Goal: Obtain resource: Download file/media

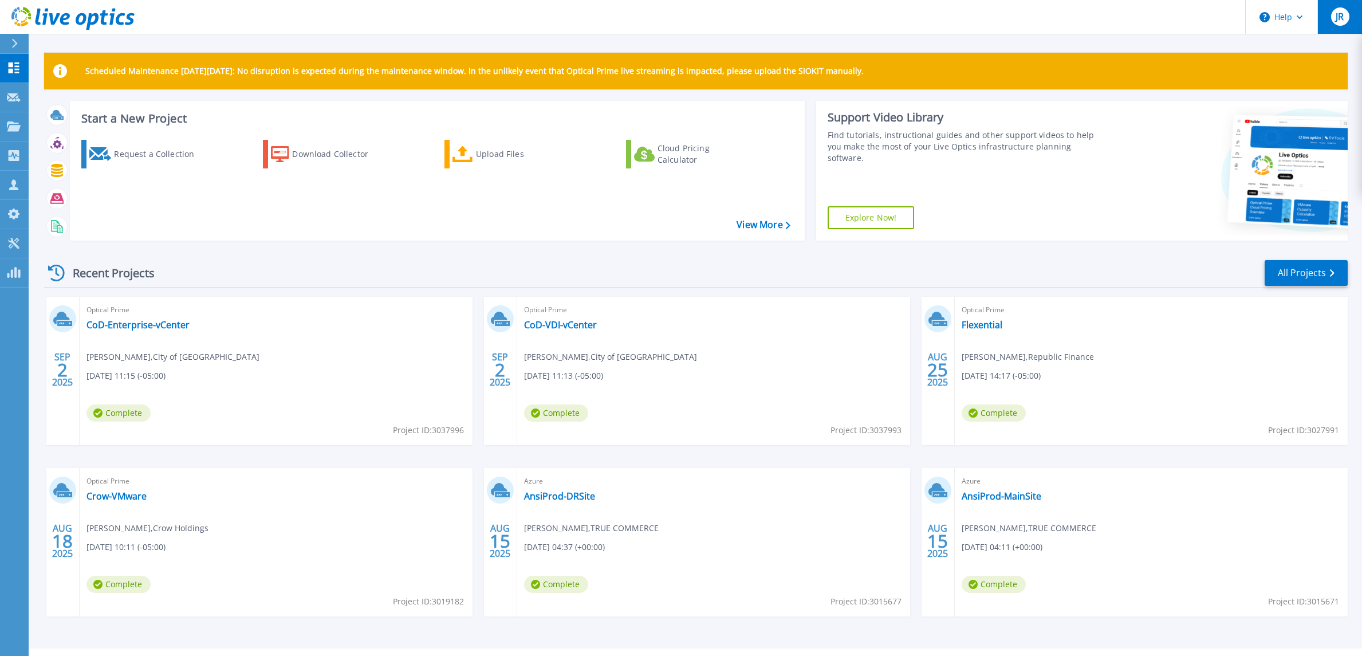
click at [1341, 15] on span "JR" at bounding box center [1340, 16] width 8 height 9
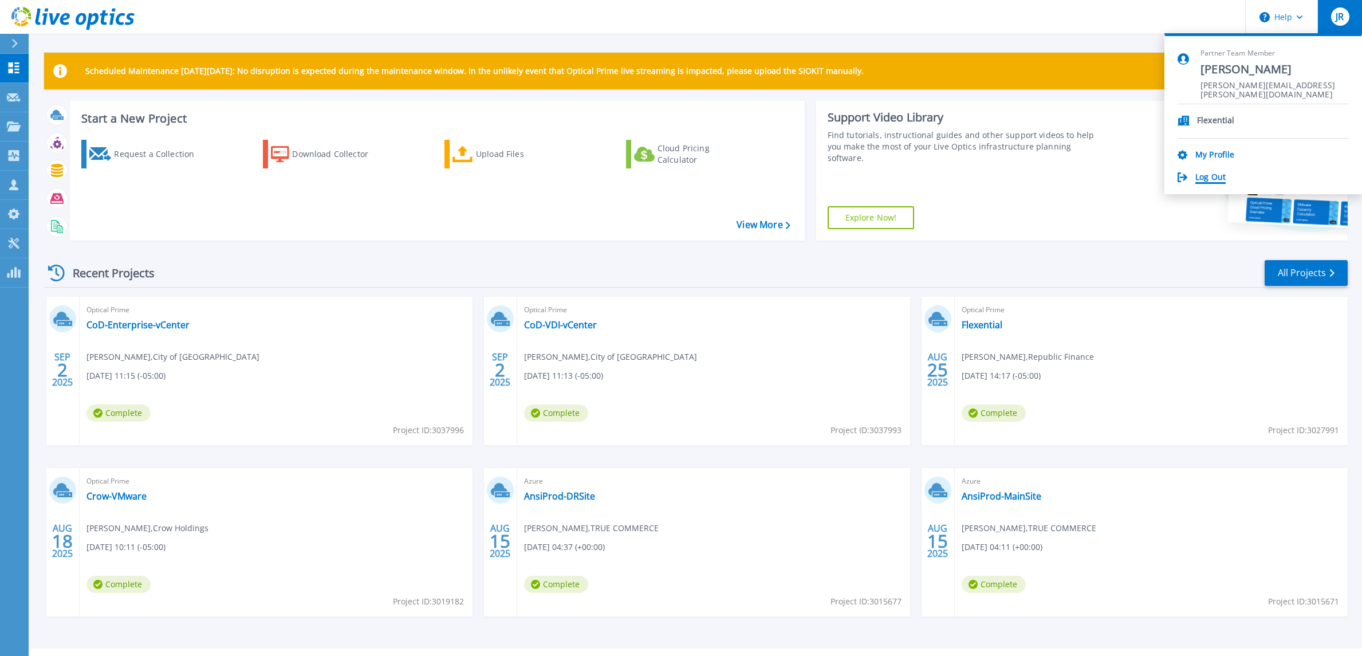
click at [1211, 182] on link "Log Out" at bounding box center [1211, 177] width 30 height 11
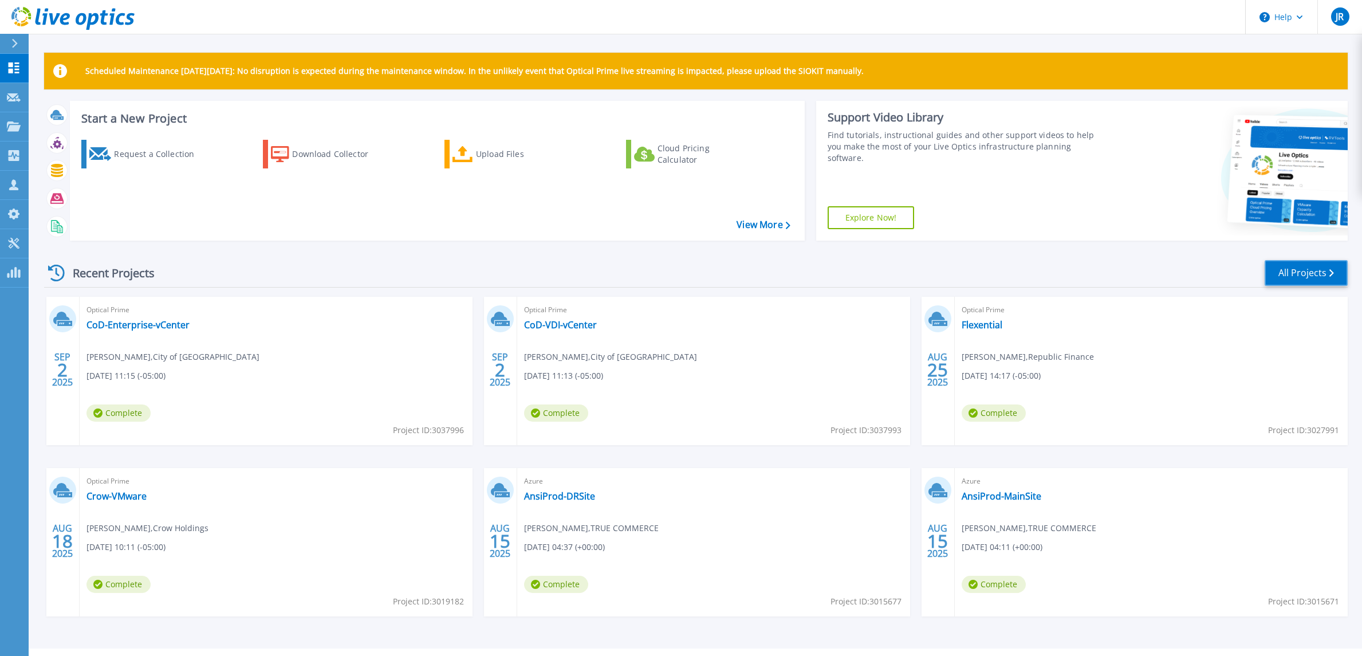
click at [1299, 272] on link "All Projects" at bounding box center [1306, 273] width 83 height 26
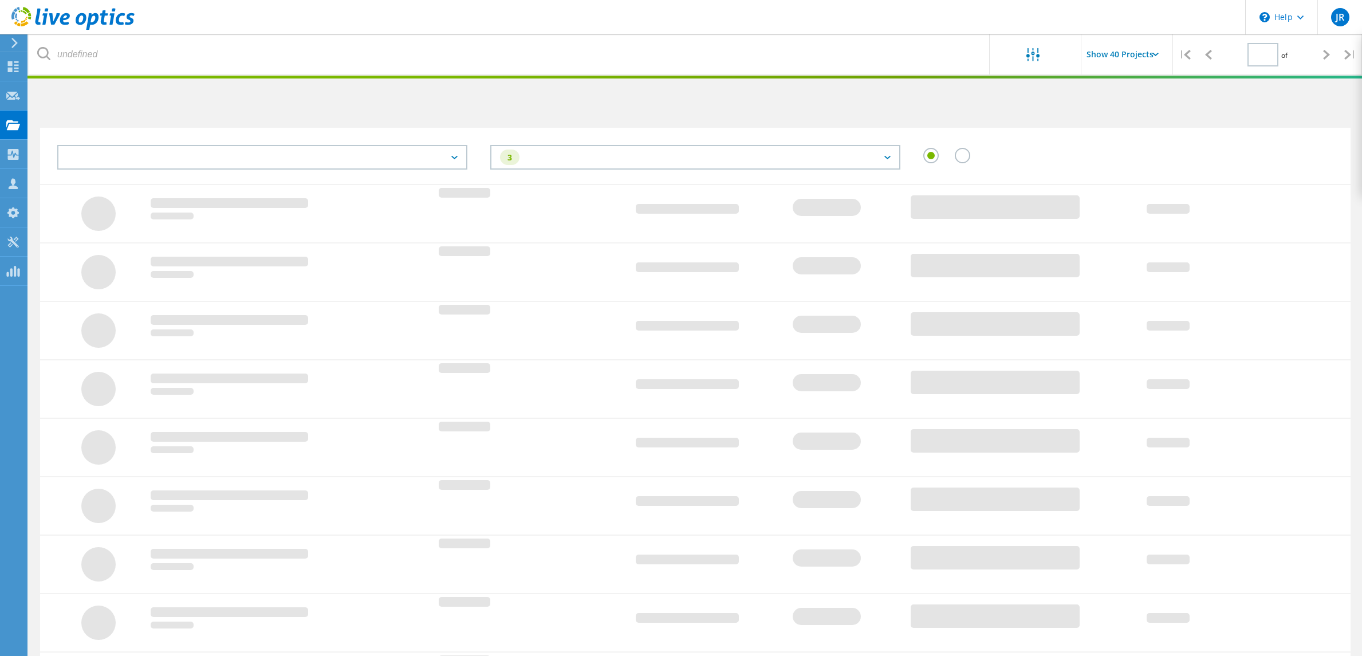
type input "1"
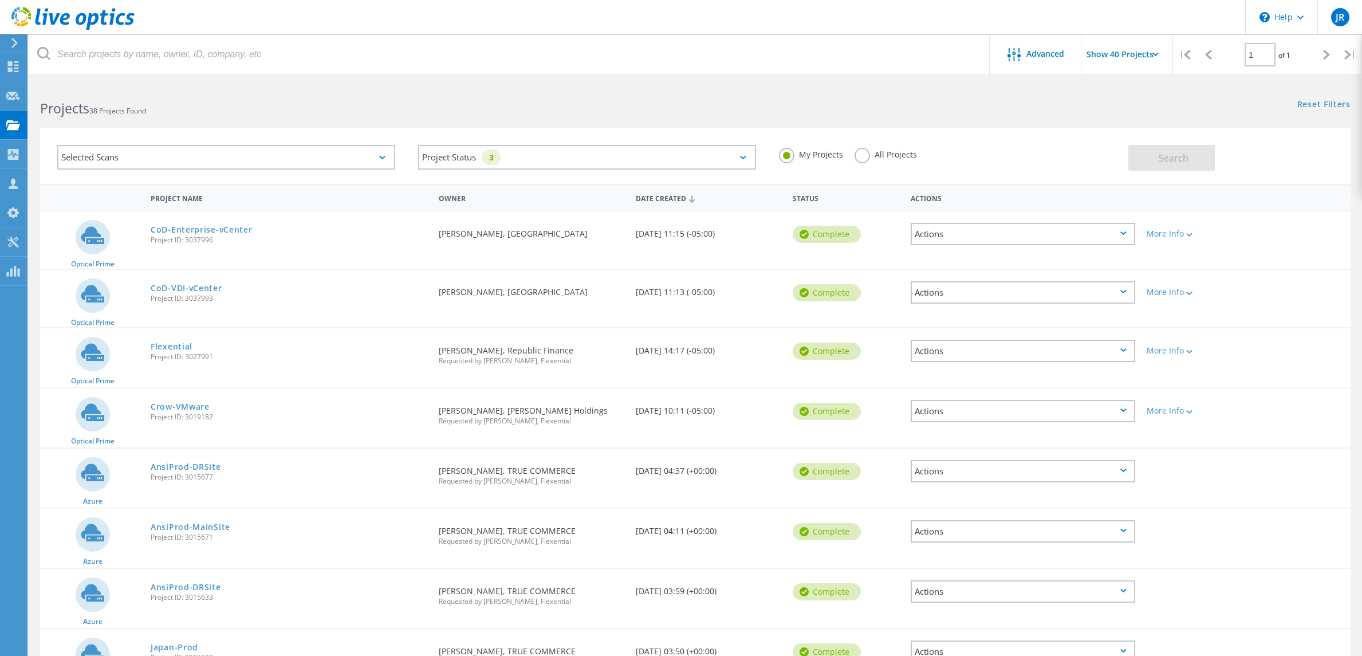
click at [864, 155] on label "All Projects" at bounding box center [886, 153] width 62 height 11
click at [0, 0] on input "All Projects" at bounding box center [0, 0] width 0 height 0
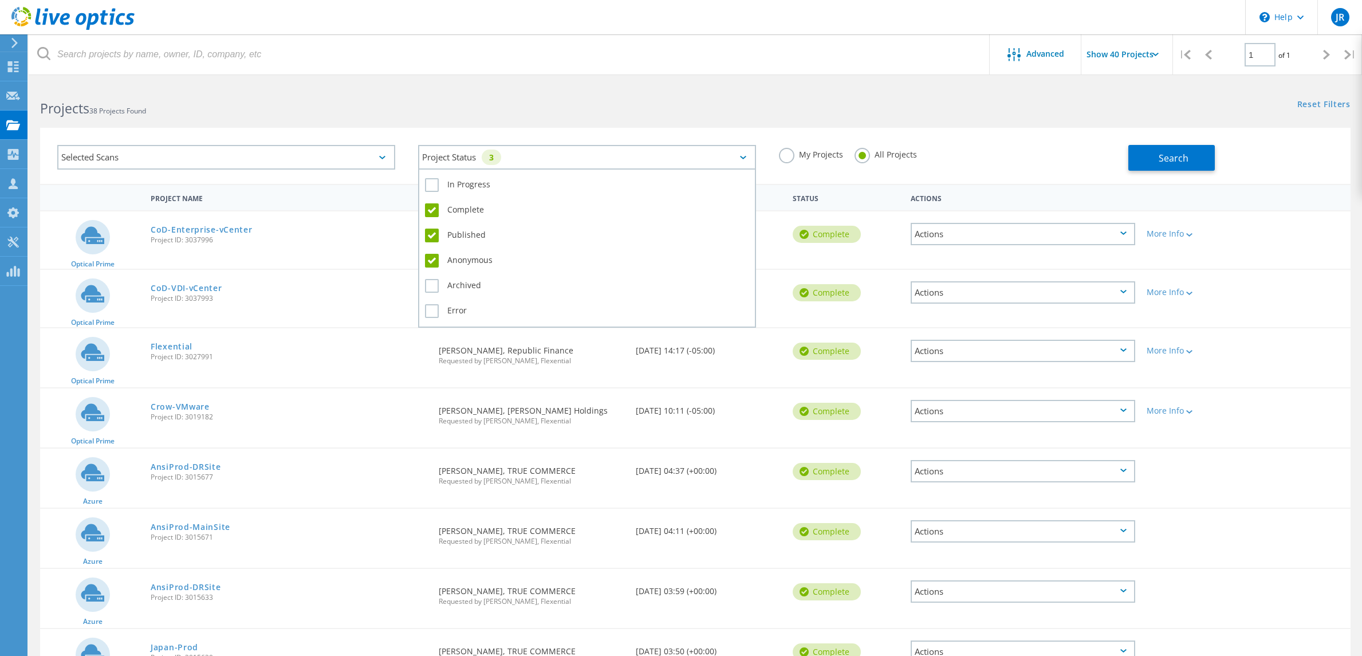
click at [528, 153] on div "Project Status 3" at bounding box center [587, 157] width 338 height 25
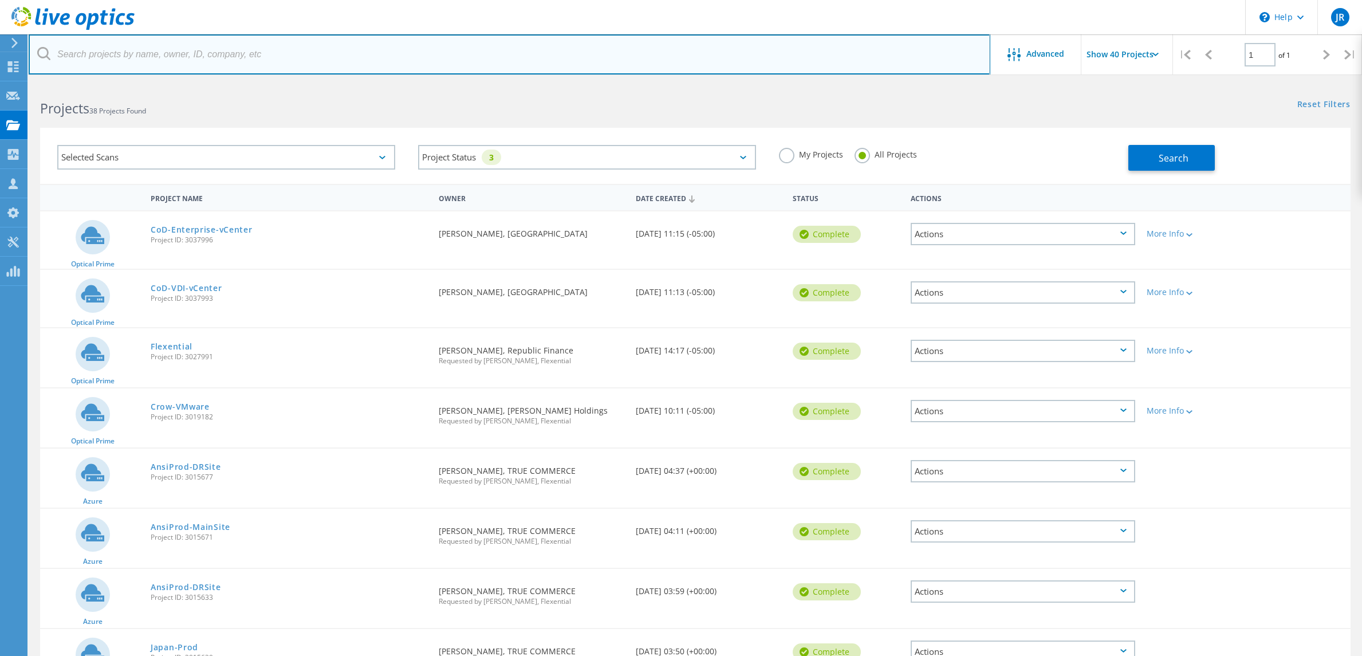
click at [245, 59] on input "text" at bounding box center [510, 54] width 962 height 40
type input "Travis"
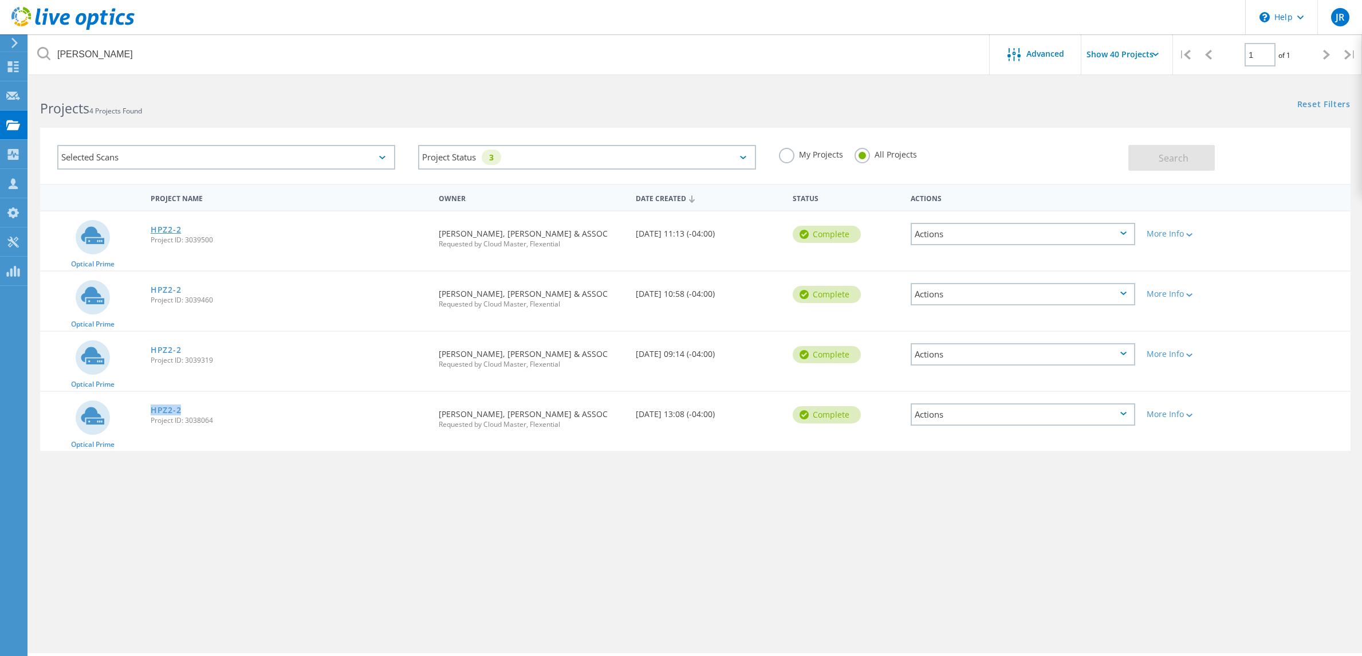
click at [163, 229] on link "HPZ2-2" at bounding box center [166, 230] width 30 height 8
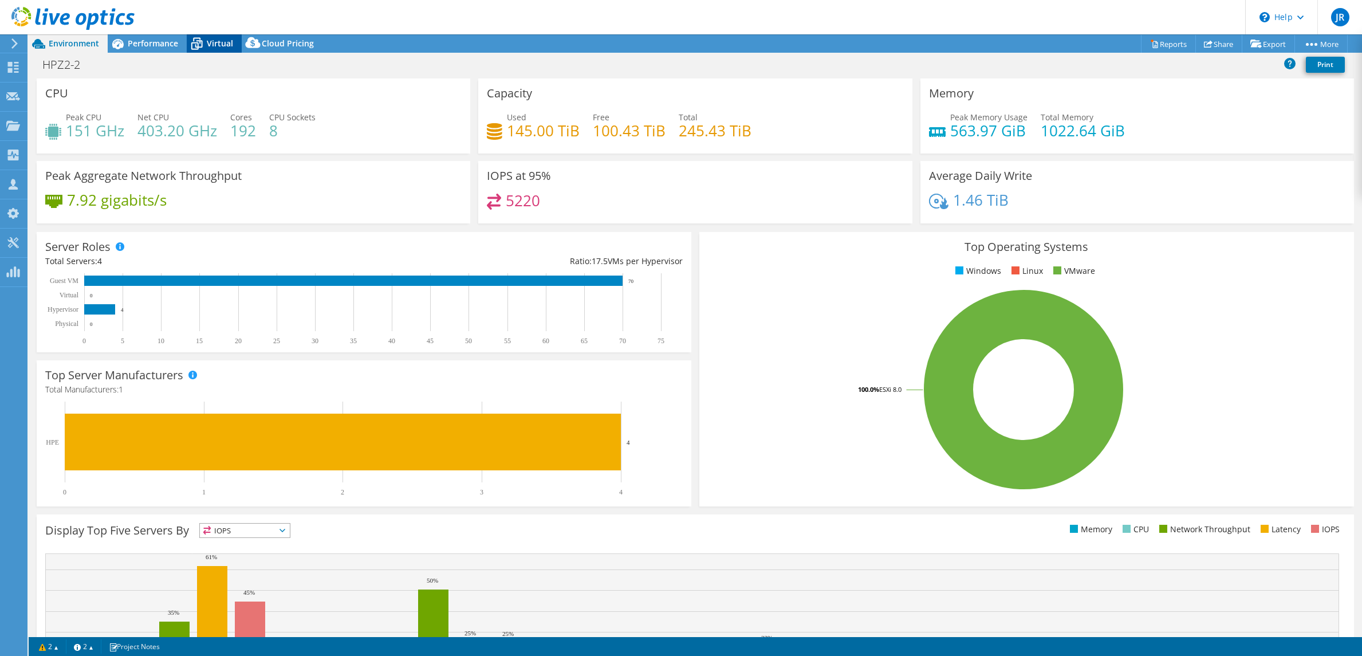
click at [207, 42] on span "Virtual" at bounding box center [220, 43] width 26 height 11
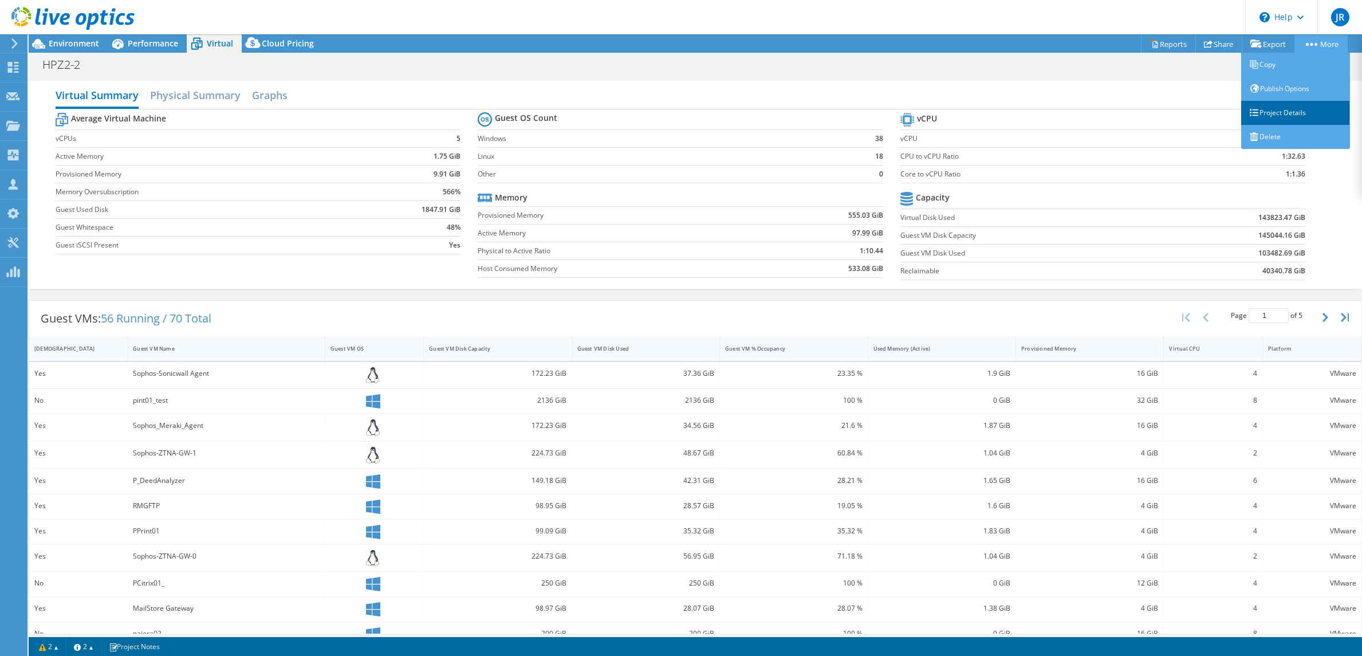
click at [1277, 109] on link "Project Details" at bounding box center [1295, 113] width 109 height 24
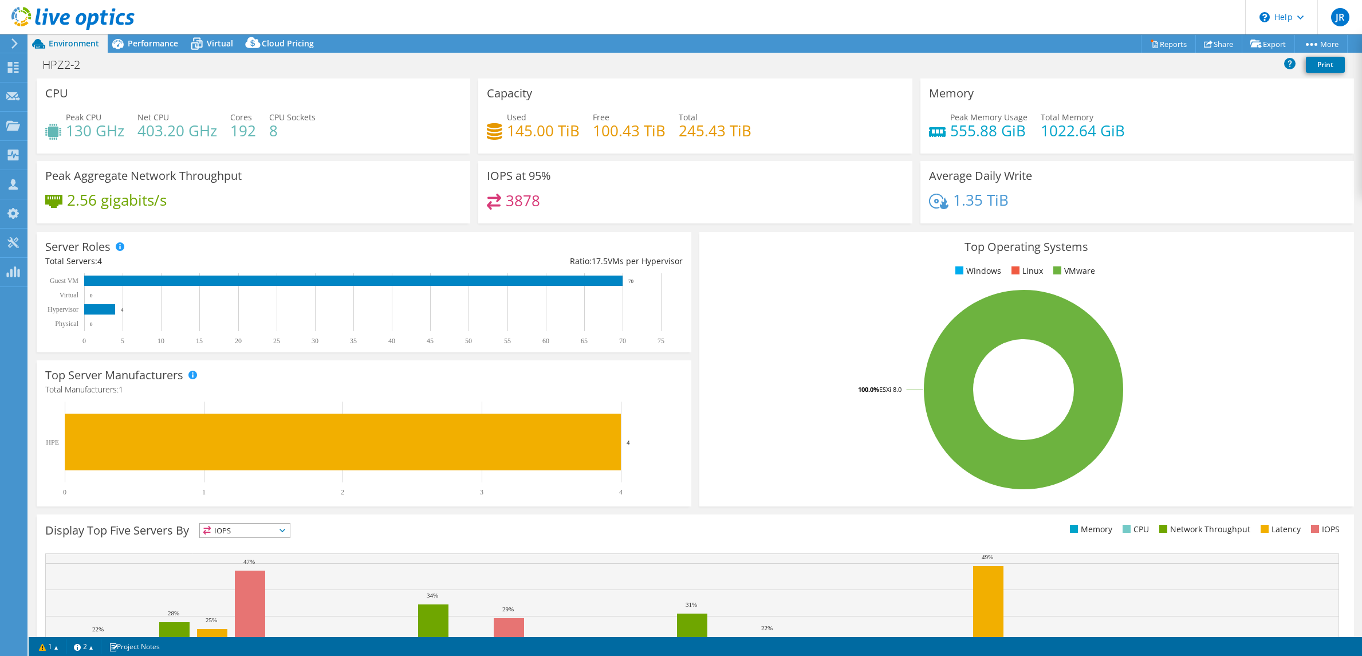
select select "USD"
click at [215, 41] on span "Virtual" at bounding box center [220, 43] width 26 height 11
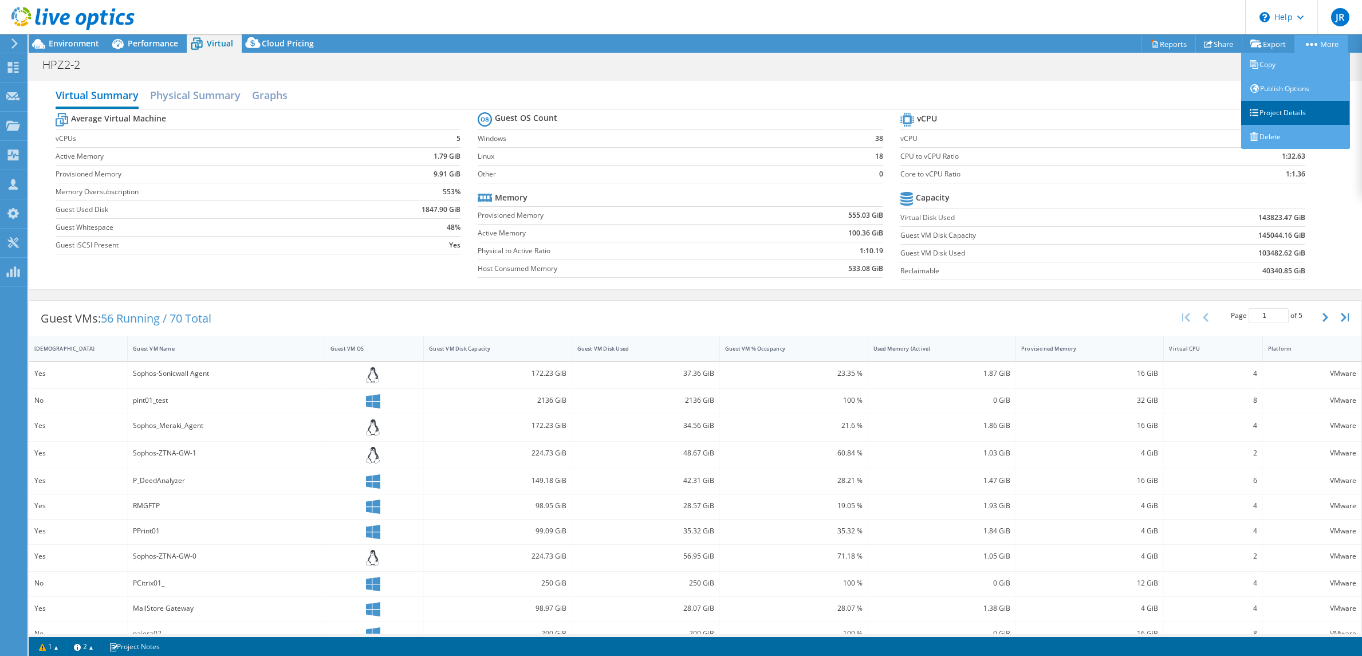
click at [1289, 115] on link "Project Details" at bounding box center [1295, 113] width 109 height 24
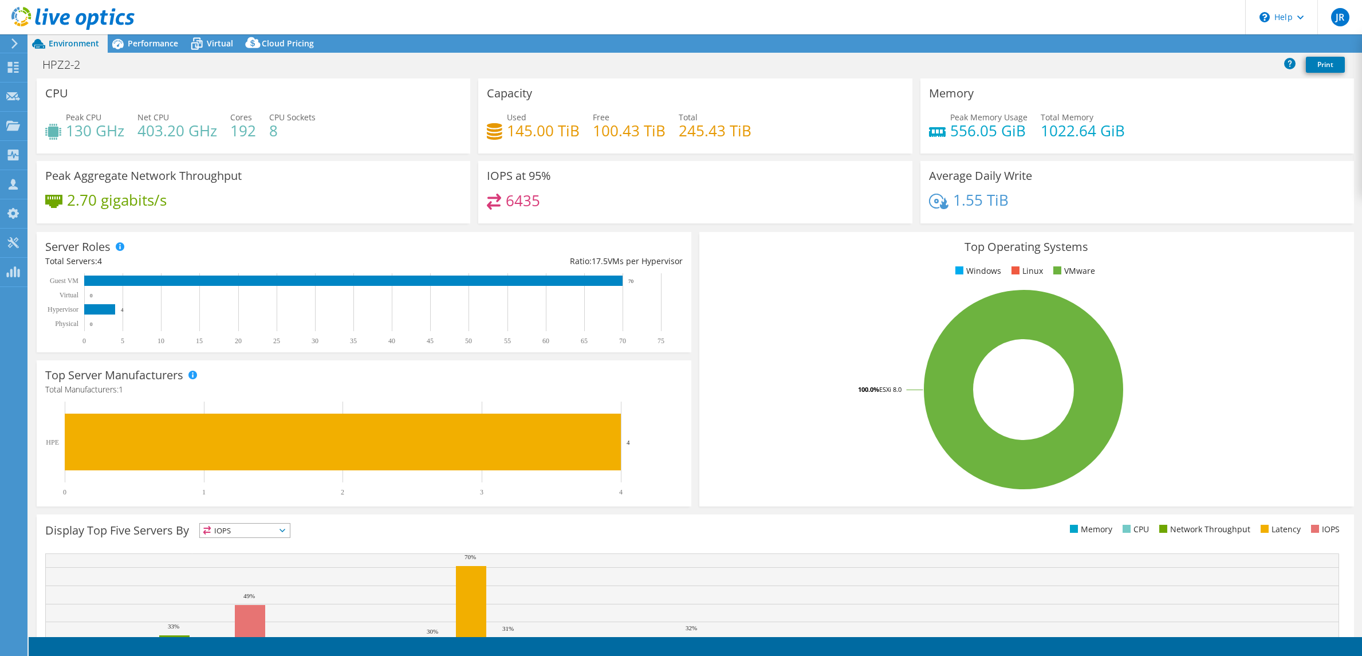
select select "USD"
click at [223, 49] on div "Virtual" at bounding box center [214, 43] width 55 height 18
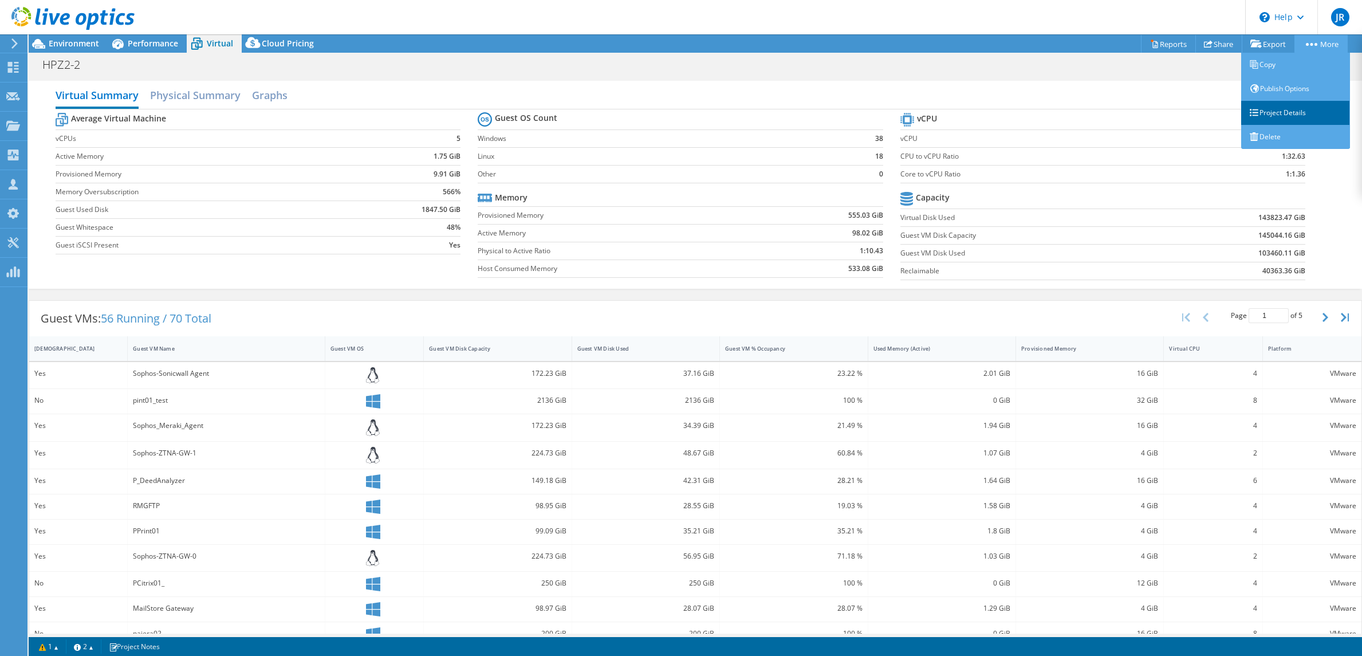
click at [1288, 115] on link "Project Details" at bounding box center [1295, 113] width 109 height 24
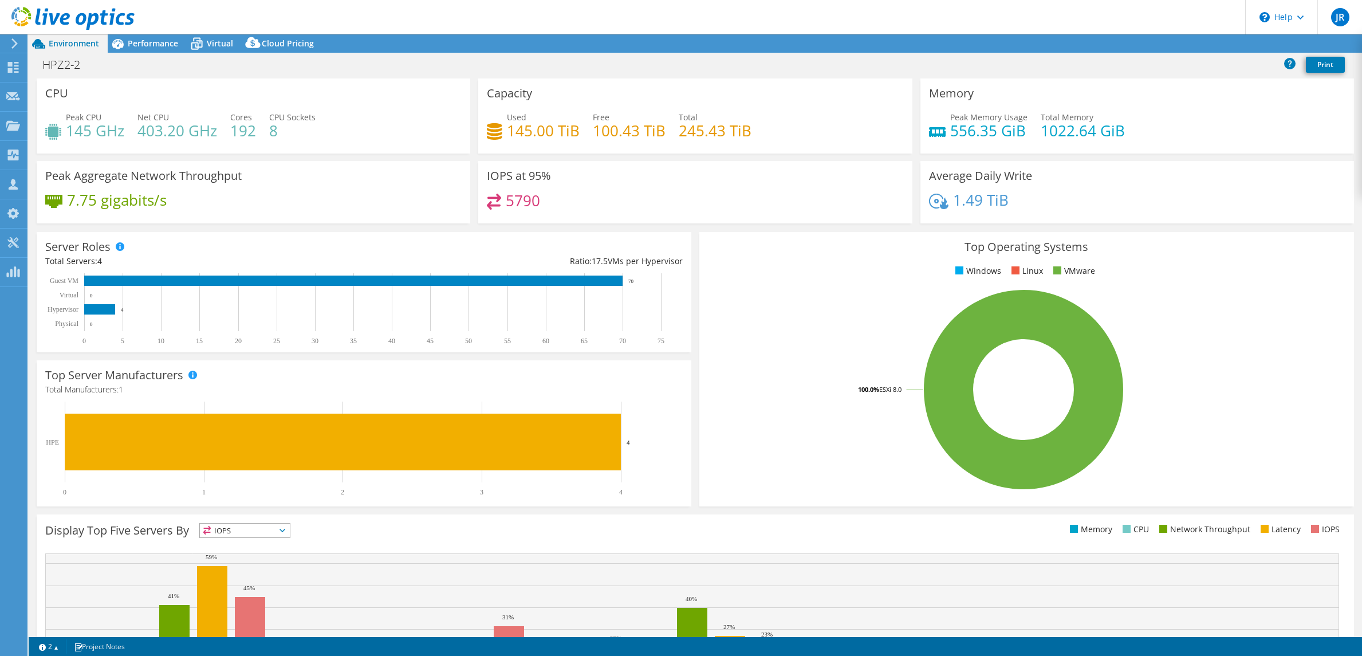
select select "USD"
click at [211, 46] on span "Virtual" at bounding box center [220, 43] width 26 height 11
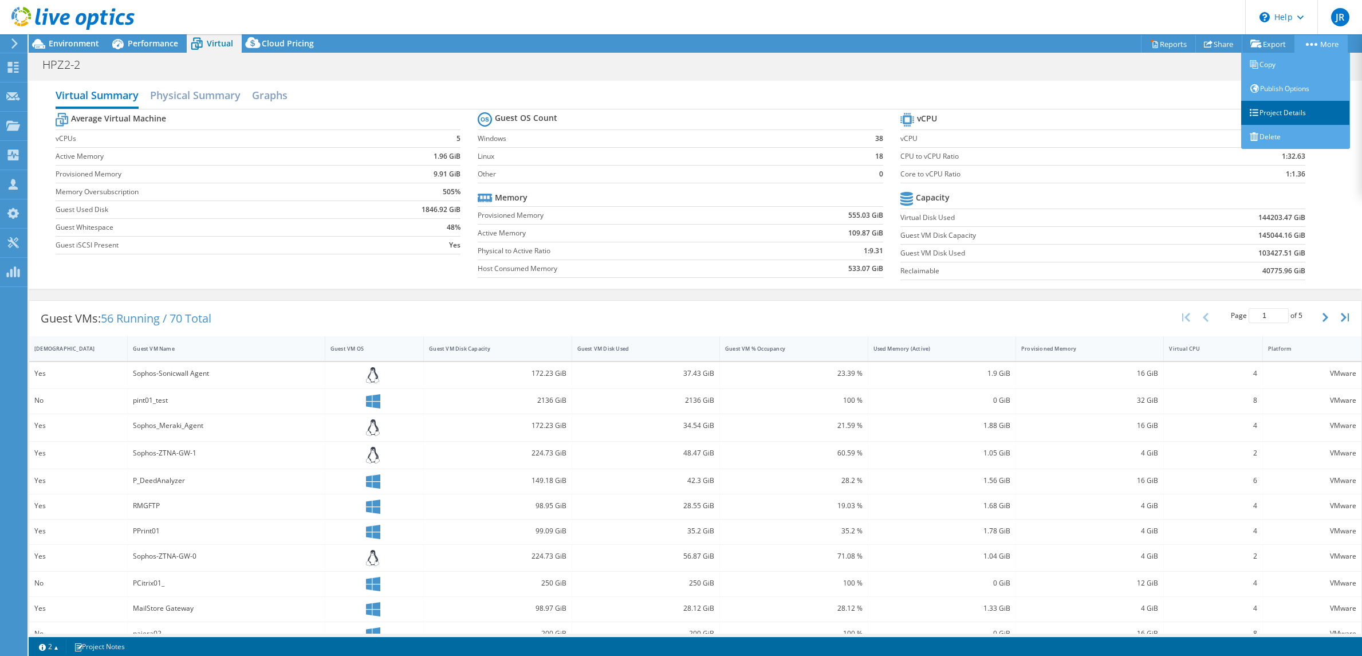
click at [1284, 109] on link "Project Details" at bounding box center [1295, 113] width 109 height 24
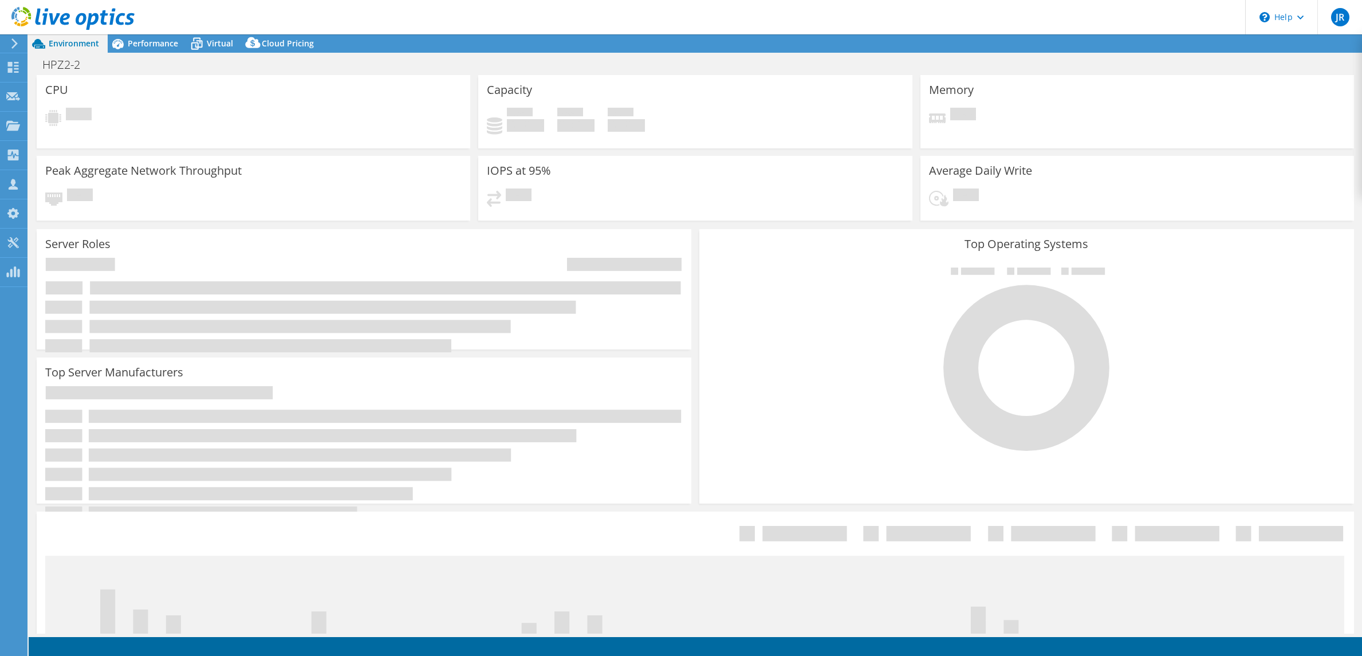
select select "USD"
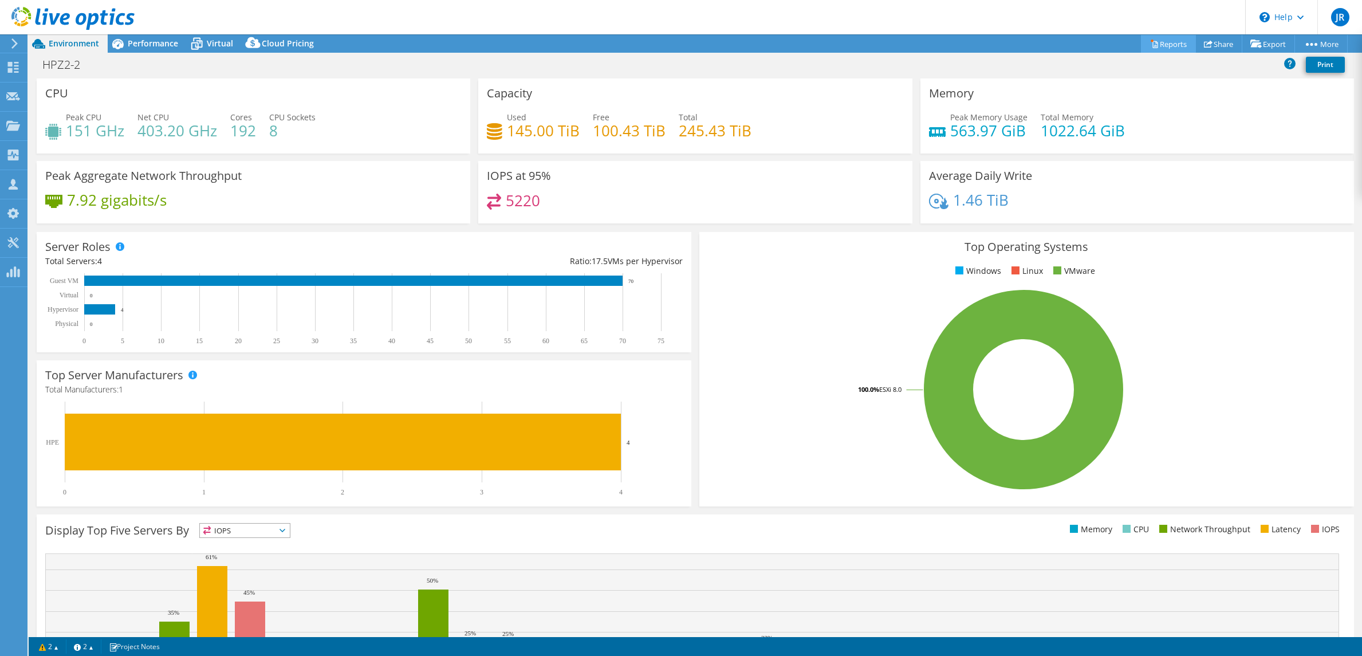
click at [1162, 44] on link "Reports" at bounding box center [1168, 44] width 55 height 18
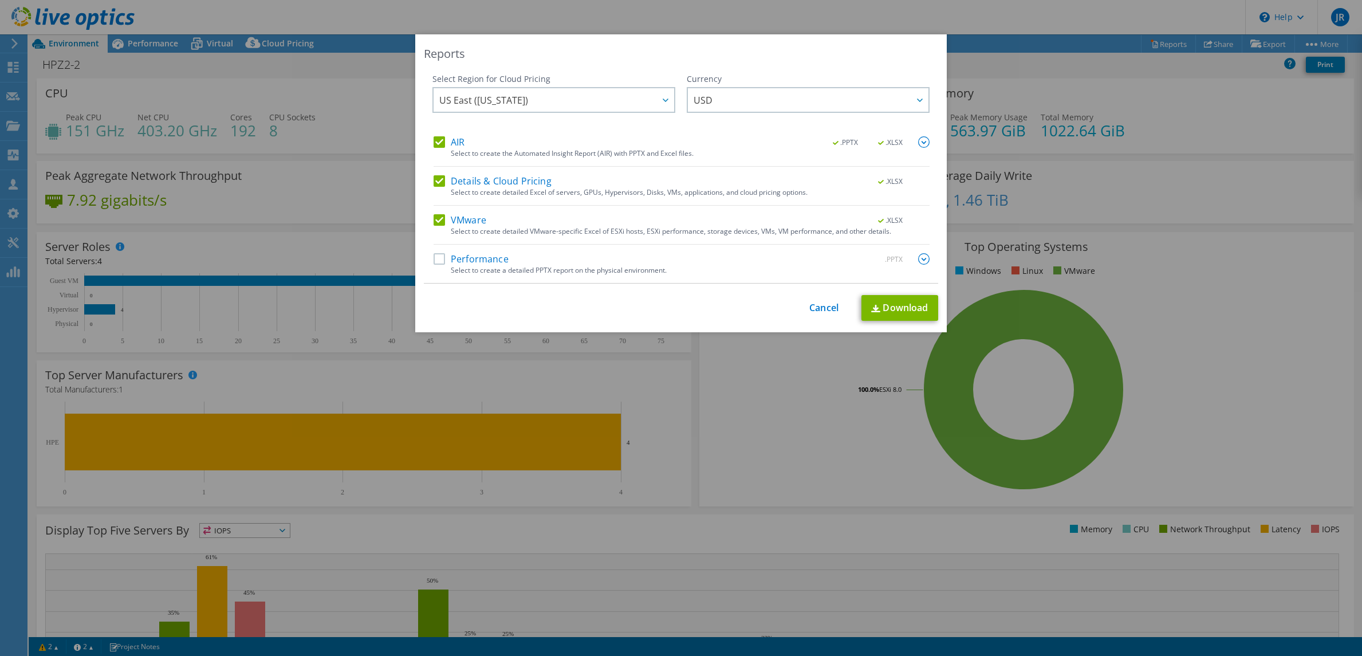
click at [443, 257] on label "Performance" at bounding box center [471, 258] width 75 height 11
click at [0, 0] on input "Performance" at bounding box center [0, 0] width 0 height 0
click at [922, 256] on img at bounding box center [923, 258] width 11 height 11
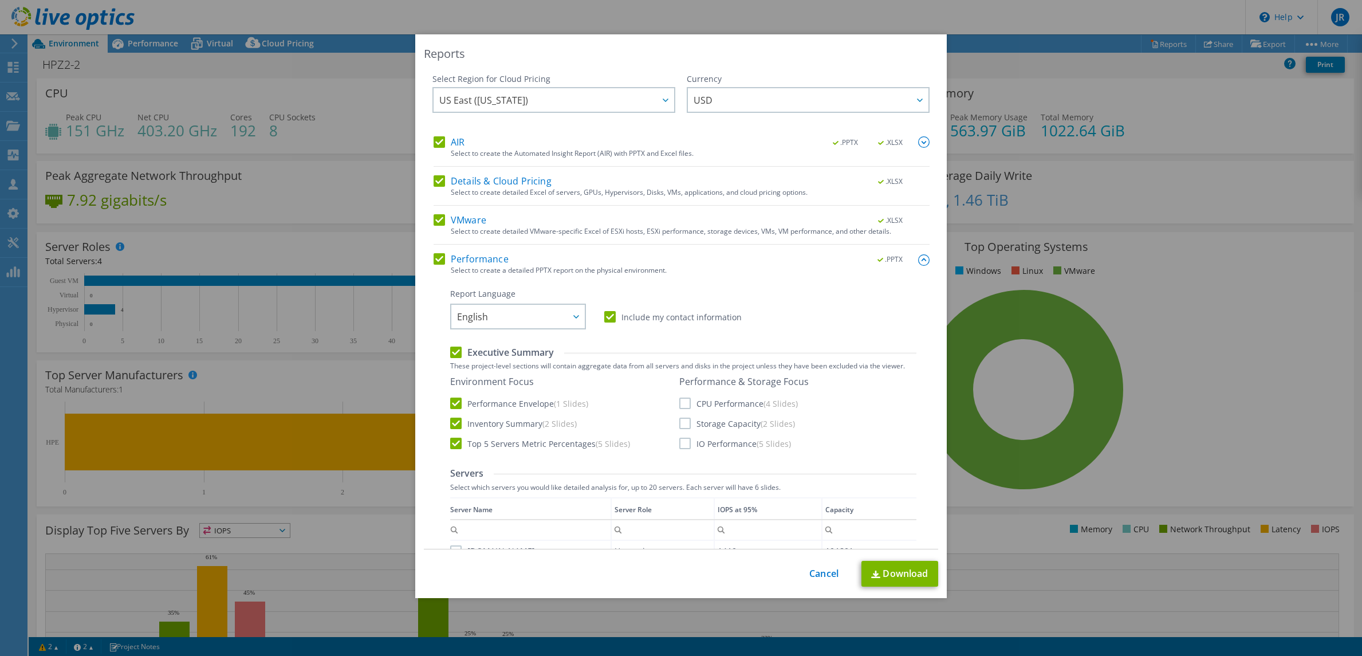
click at [686, 403] on label "CPU Performance (4 Slides)" at bounding box center [738, 403] width 119 height 11
click at [0, 0] on input "CPU Performance (4 Slides)" at bounding box center [0, 0] width 0 height 0
click at [686, 418] on label "Storage Capacity (2 Slides)" at bounding box center [737, 423] width 116 height 11
click at [0, 0] on input "Storage Capacity (2 Slides)" at bounding box center [0, 0] width 0 height 0
click at [687, 446] on label "IO Performance (5 Slides)" at bounding box center [735, 443] width 112 height 11
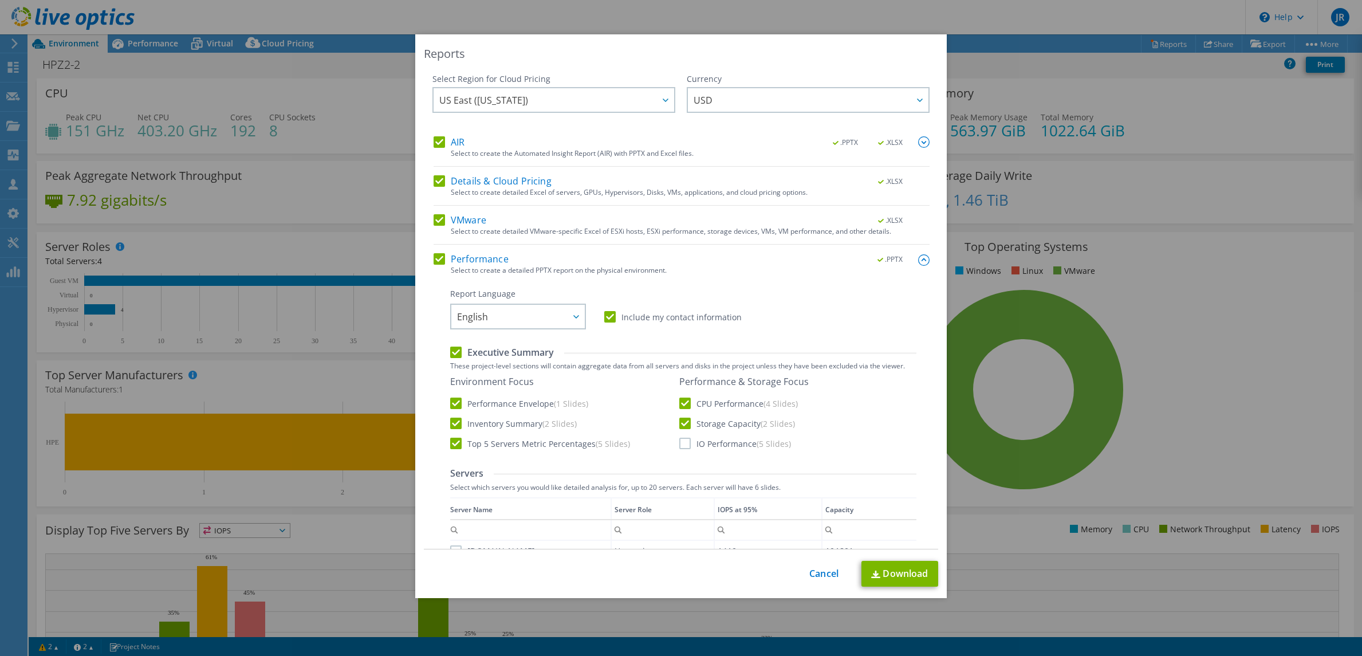
click at [0, 0] on input "IO Performance (5 Slides)" at bounding box center [0, 0] width 0 height 0
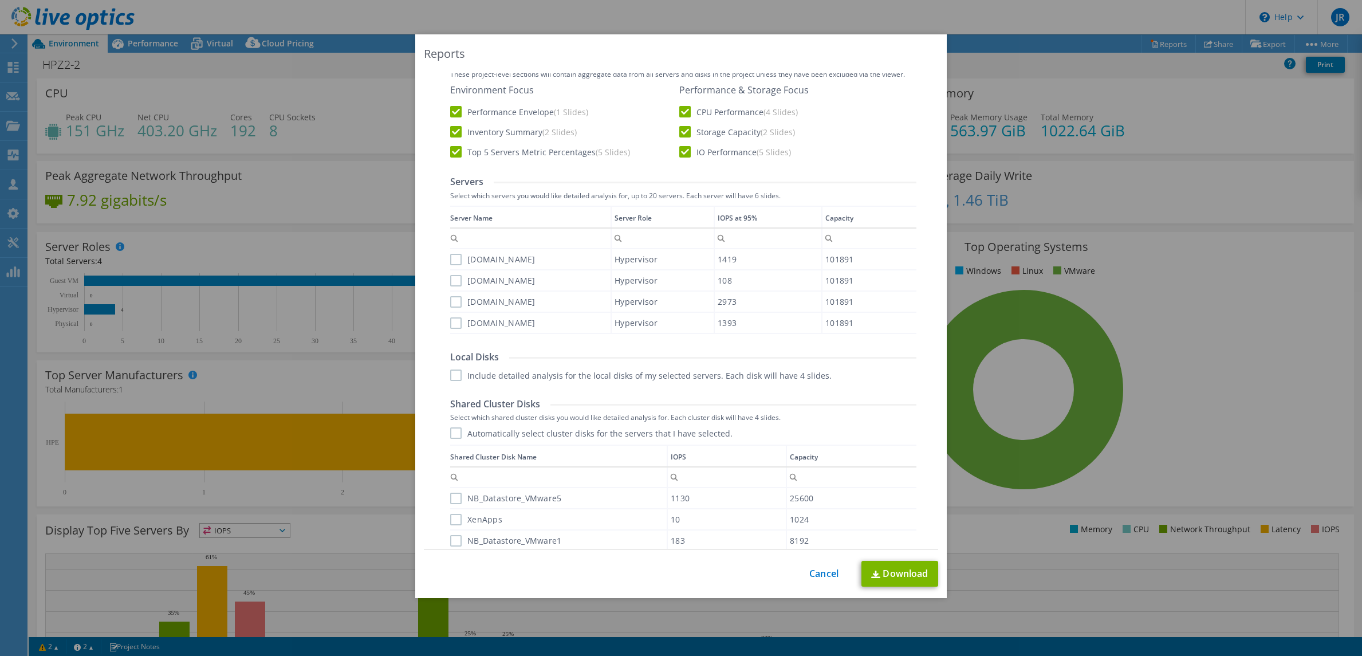
scroll to position [520, 0]
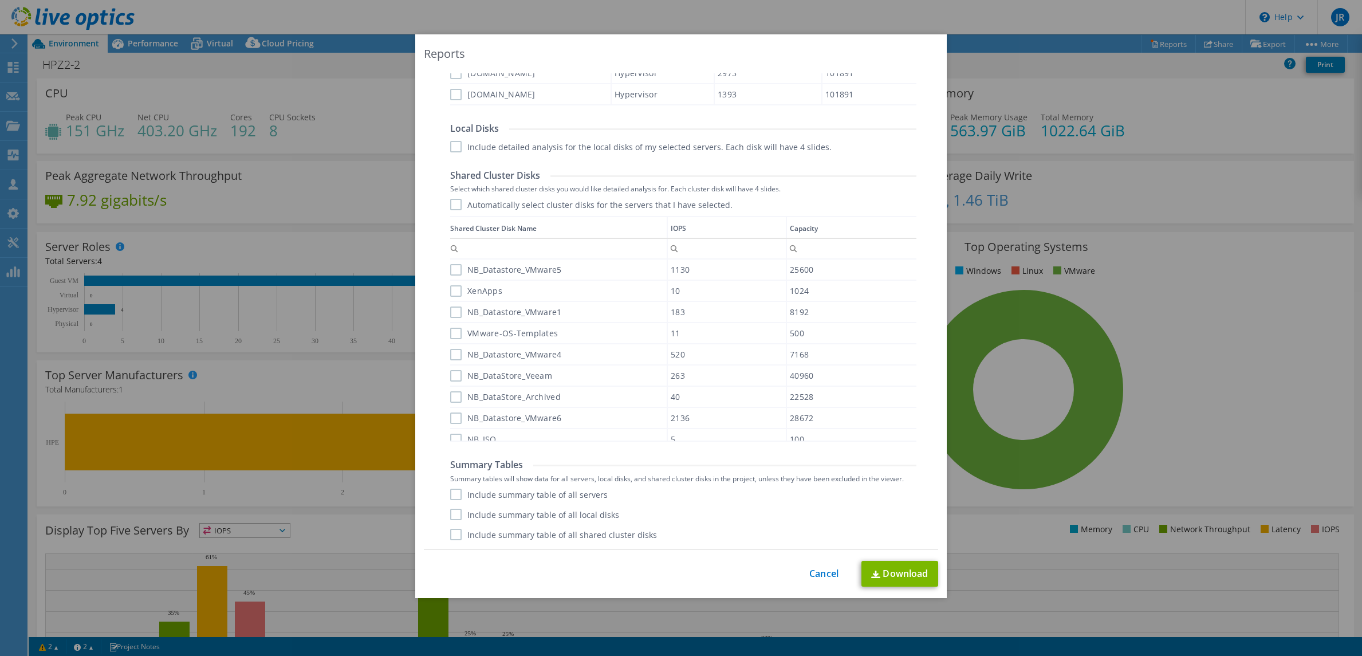
click at [455, 493] on label "Include summary table of all servers" at bounding box center [529, 494] width 158 height 11
click at [0, 0] on input "Include summary table of all servers" at bounding box center [0, 0] width 0 height 0
click at [459, 509] on label "Include summary table of all local disks" at bounding box center [534, 514] width 169 height 11
click at [0, 0] on input "Include summary table of all local disks" at bounding box center [0, 0] width 0 height 0
click at [459, 536] on label "Include summary table of all shared cluster disks" at bounding box center [553, 534] width 207 height 11
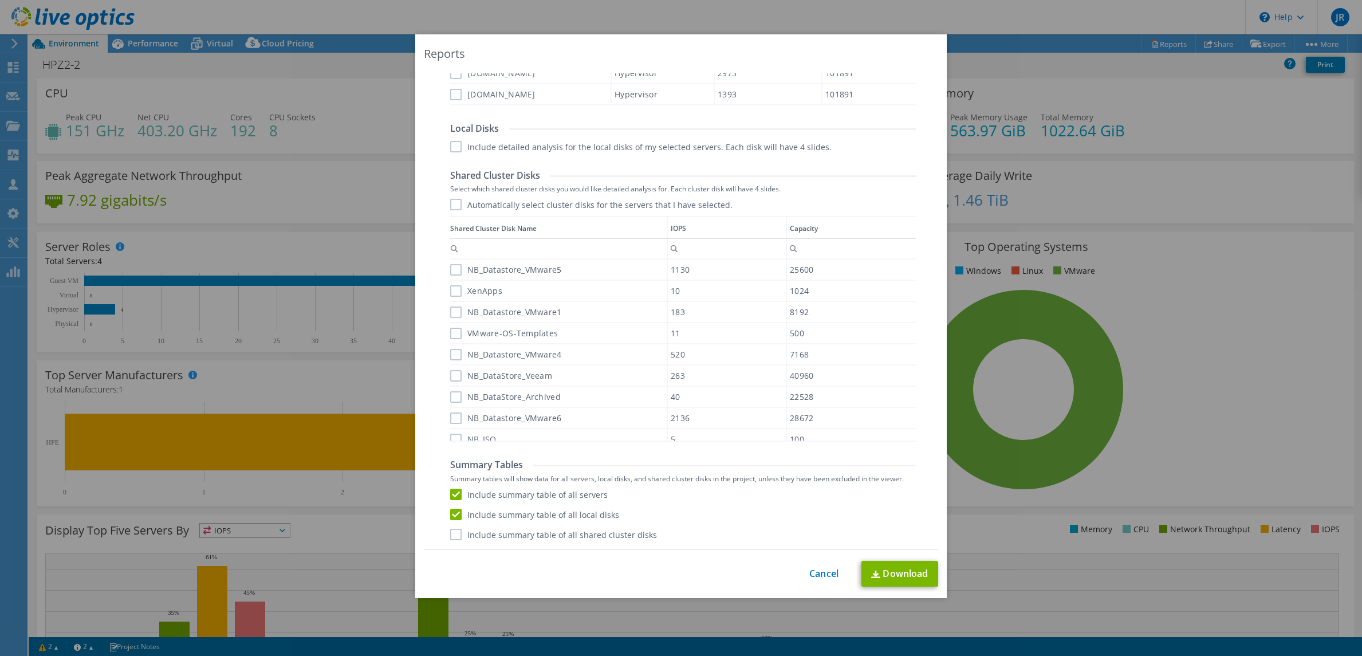
click at [0, 0] on input "Include summary table of all shared cluster disks" at bounding box center [0, 0] width 0 height 0
click at [894, 568] on link "Download" at bounding box center [900, 574] width 77 height 26
click at [821, 571] on link "Cancel" at bounding box center [823, 573] width 29 height 11
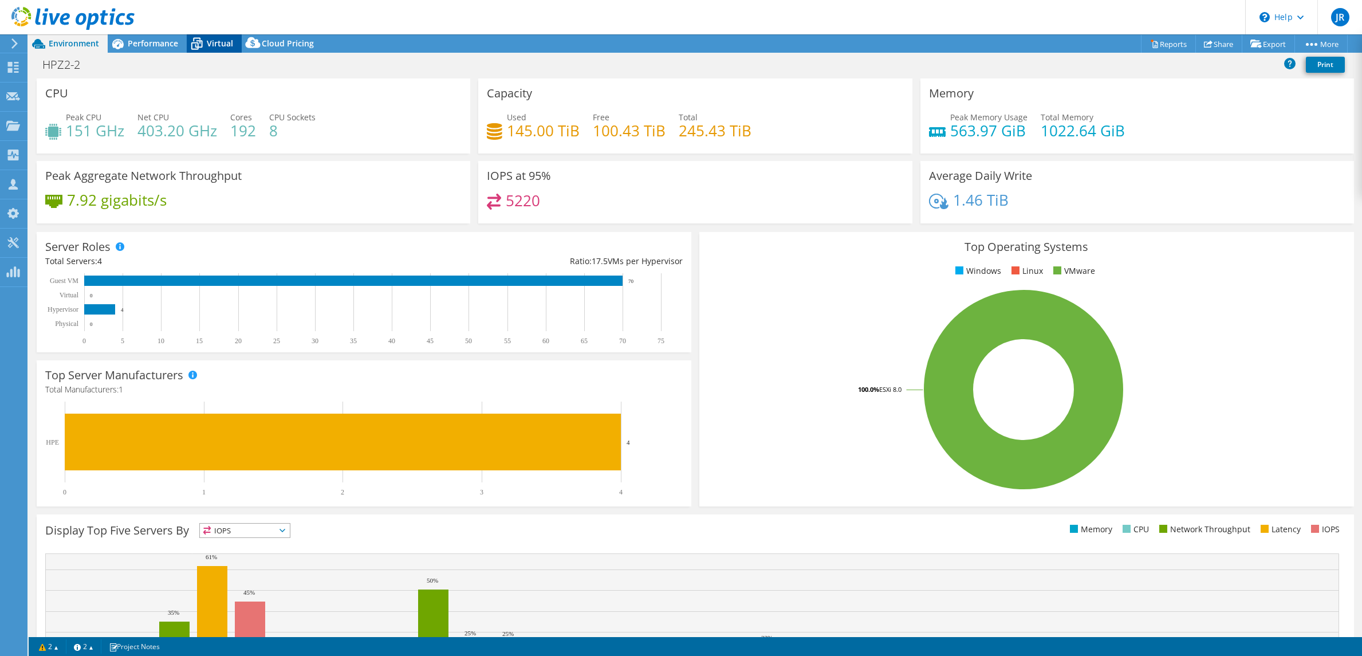
click at [219, 41] on span "Virtual" at bounding box center [220, 43] width 26 height 11
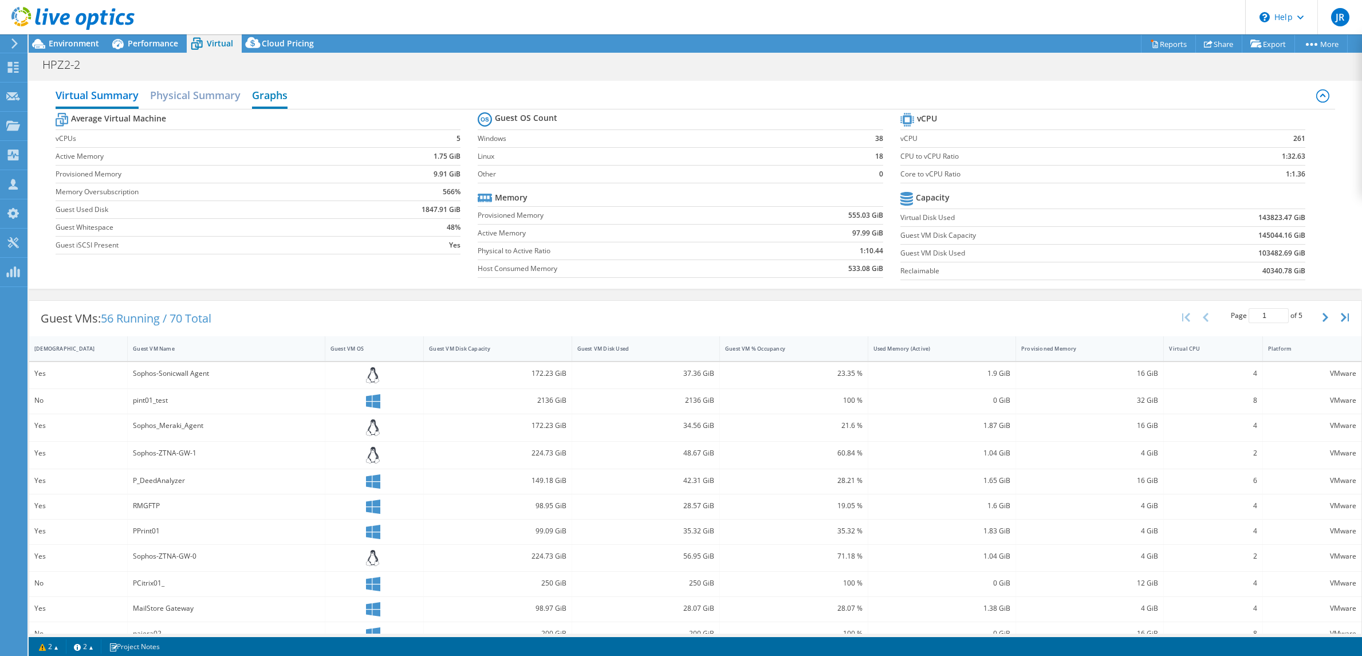
click at [262, 92] on h2 "Graphs" at bounding box center [270, 96] width 36 height 25
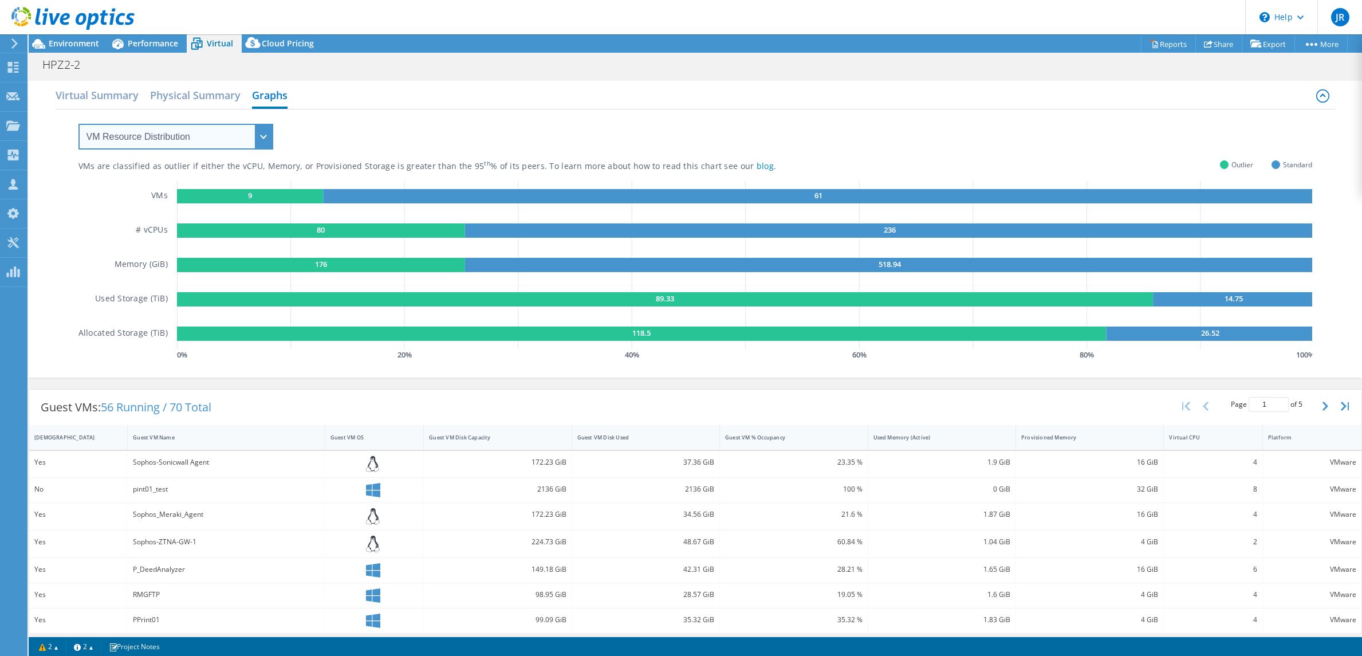
click at [239, 133] on select "VM Resource Distribution Provisioning Contrast Over Provisioning" at bounding box center [175, 137] width 195 height 26
select select "Over Provisioning"
click at [78, 124] on select "VM Resource Distribution Provisioning Contrast Over Provisioning" at bounding box center [175, 137] width 195 height 26
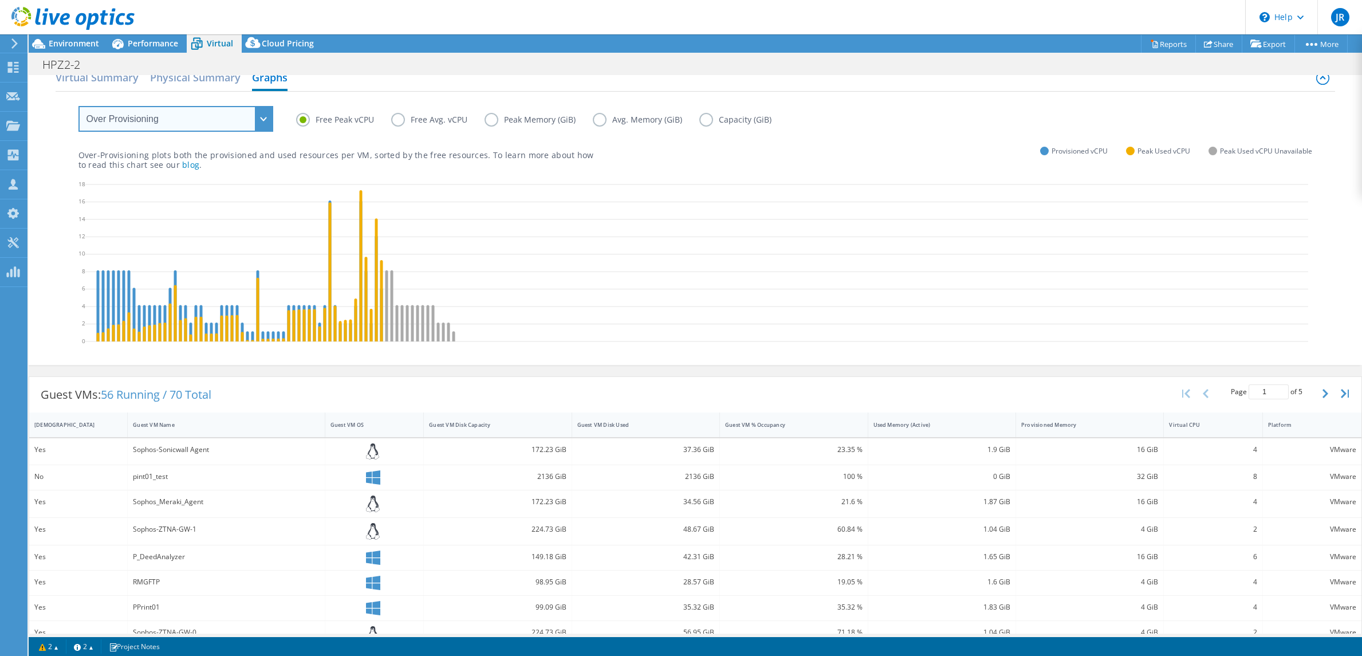
scroll to position [19, 0]
click at [495, 117] on label "Peak Memory (GiB)" at bounding box center [539, 119] width 108 height 14
click at [0, 0] on input "Peak Memory (GiB)" at bounding box center [0, 0] width 0 height 0
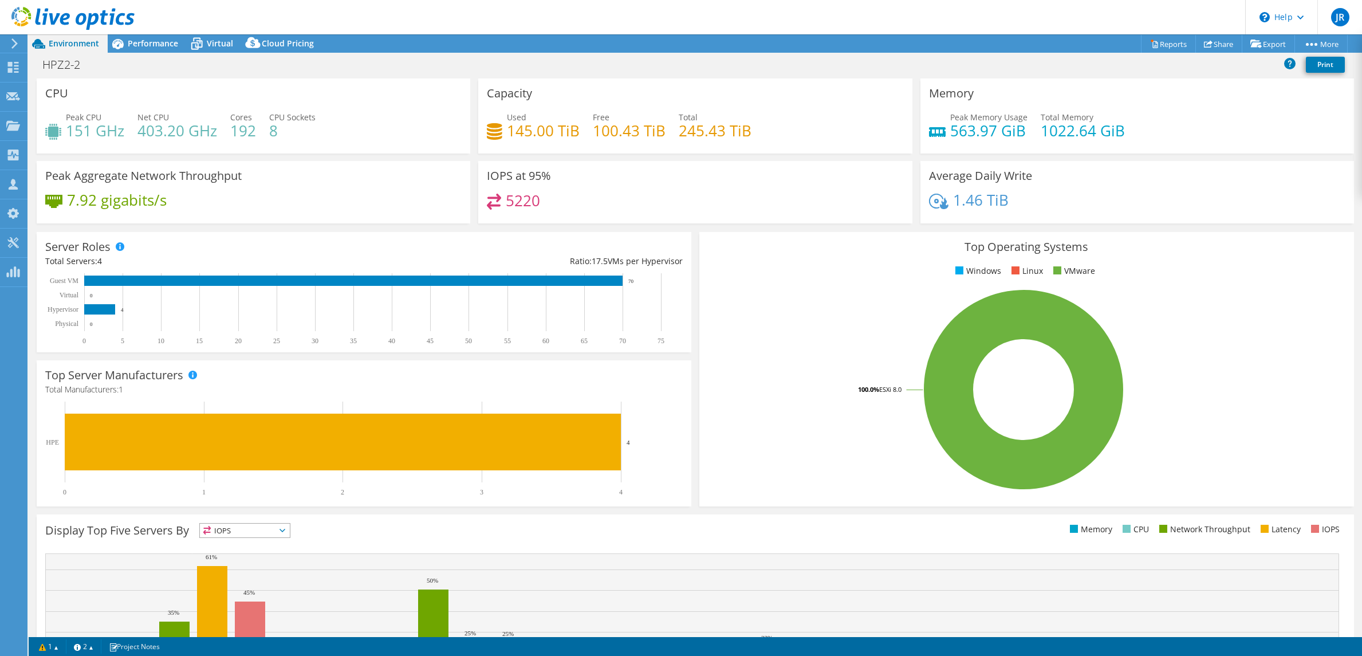
select select "USD"
